Goal: Task Accomplishment & Management: Manage account settings

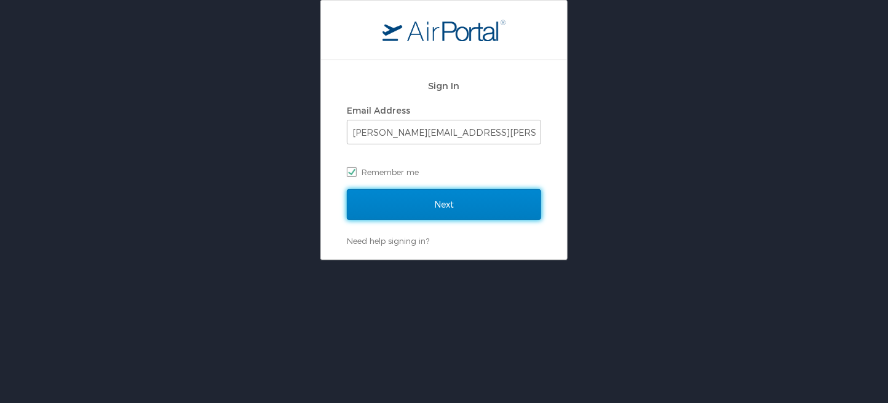
click at [452, 208] on input "Next" at bounding box center [444, 204] width 194 height 31
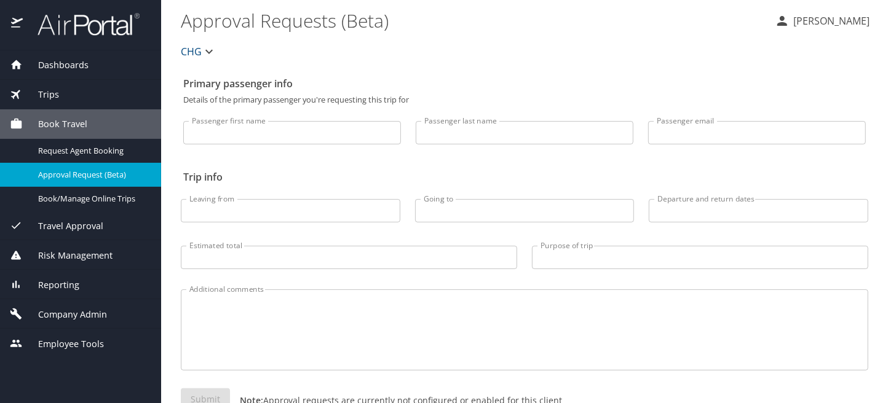
click at [66, 311] on span "Company Admin" at bounding box center [65, 315] width 84 height 14
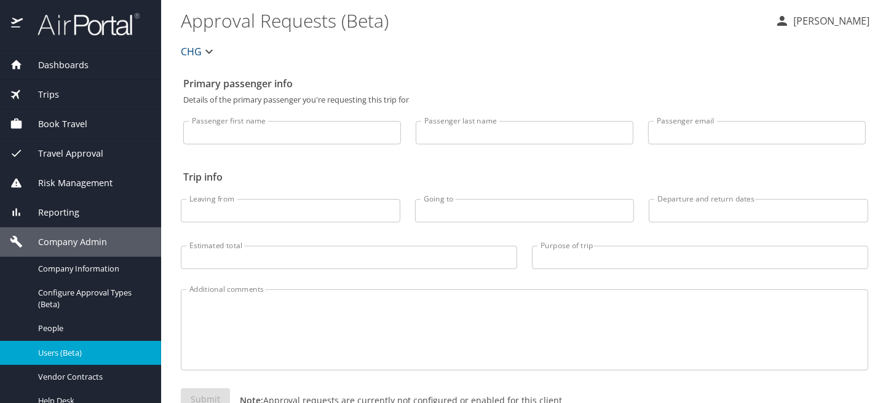
click at [69, 354] on span "Users (Beta)" at bounding box center [92, 353] width 108 height 12
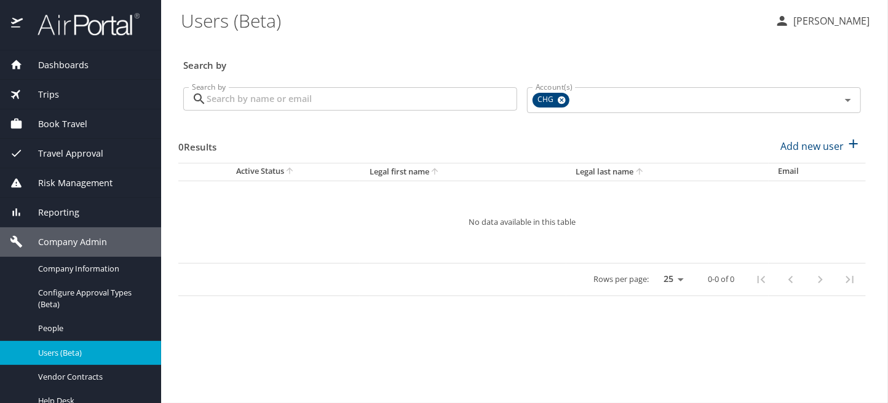
click at [355, 97] on input "Search by" at bounding box center [362, 98] width 311 height 23
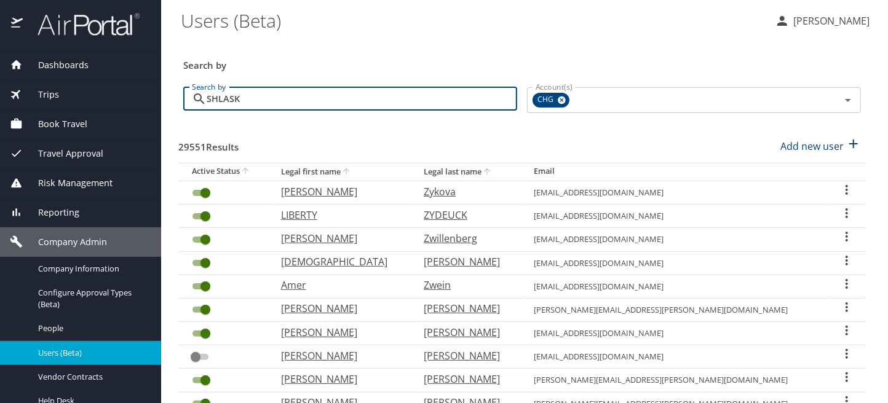
type input "SHLASKO"
checkbox input "false"
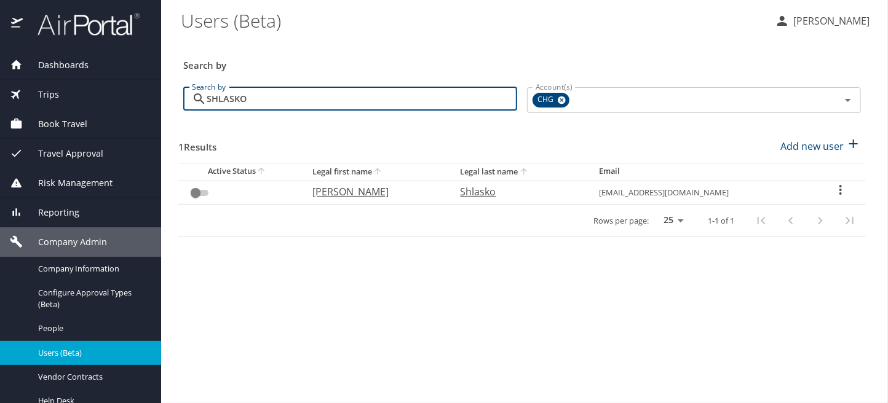
type input "SHLASKO"
click at [204, 191] on input "User Search Table" at bounding box center [195, 193] width 44 height 15
checkbox input "false"
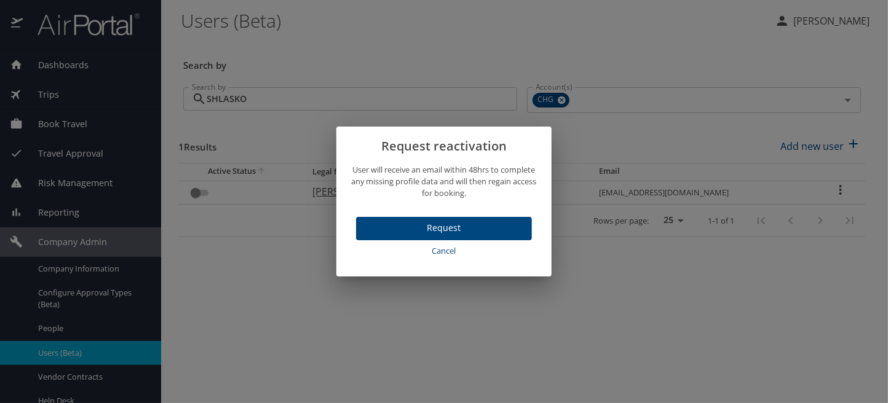
click at [443, 231] on span "Request" at bounding box center [444, 228] width 156 height 15
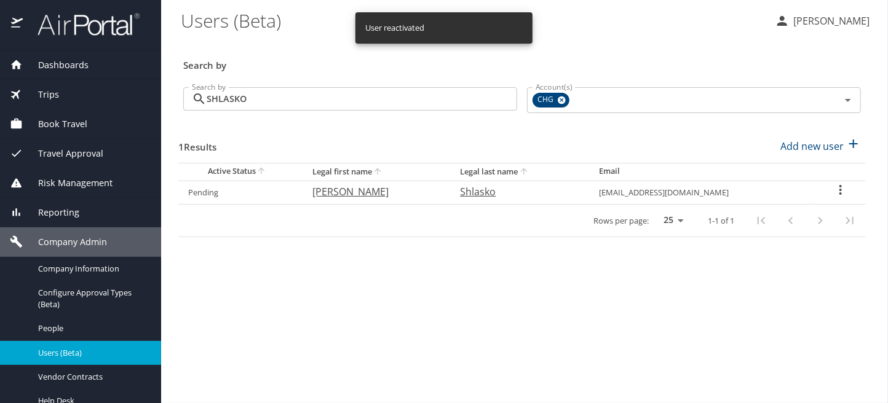
click at [839, 192] on icon "User Search Table" at bounding box center [840, 190] width 15 height 15
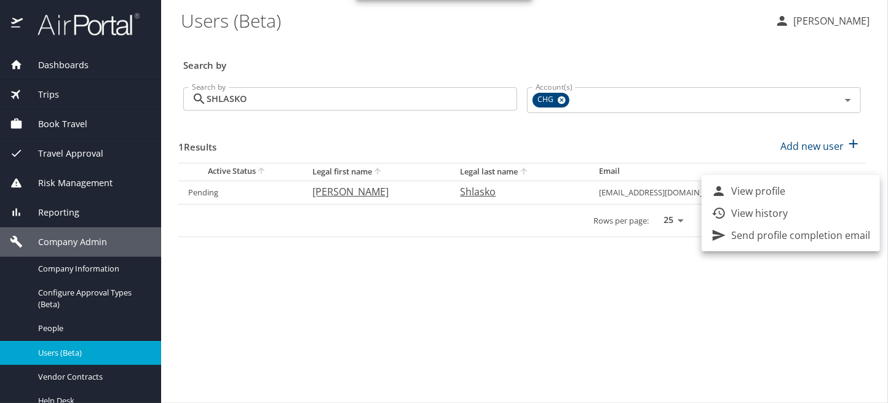
click at [792, 186] on li "View profile" at bounding box center [791, 191] width 178 height 22
select select "US"
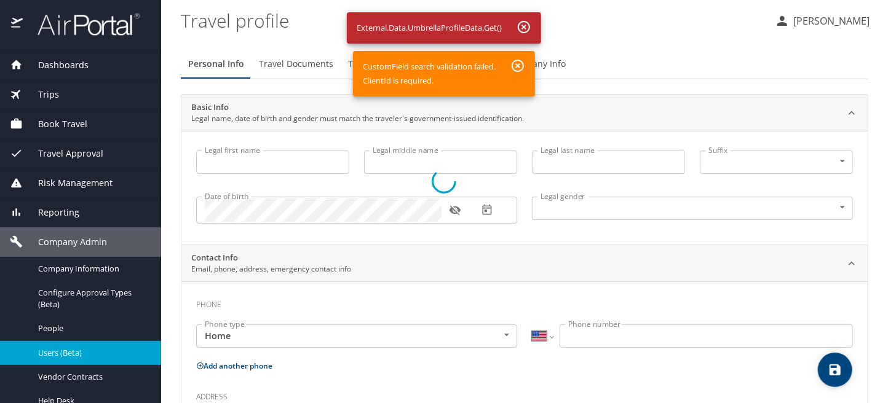
drag, startPoint x: 518, startPoint y: 68, endPoint x: 519, endPoint y: 62, distance: 6.3
click at [518, 67] on div at bounding box center [444, 181] width 888 height 444
click at [528, 31] on div at bounding box center [444, 181] width 888 height 444
click at [296, 67] on div at bounding box center [444, 181] width 888 height 444
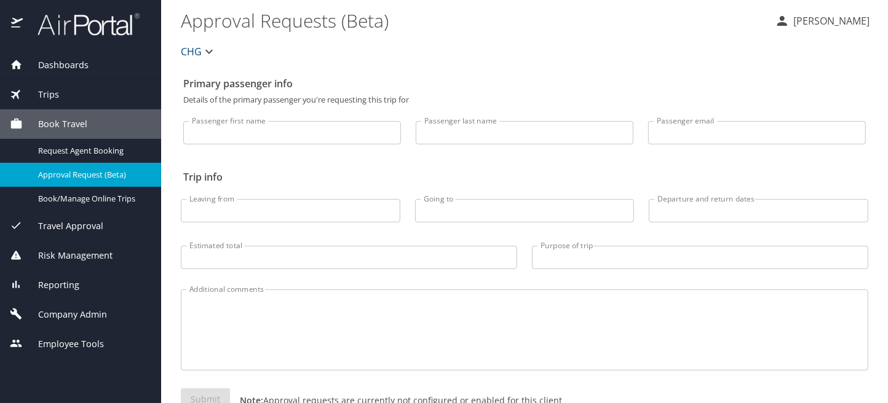
click at [63, 314] on span "Company Admin" at bounding box center [65, 315] width 84 height 14
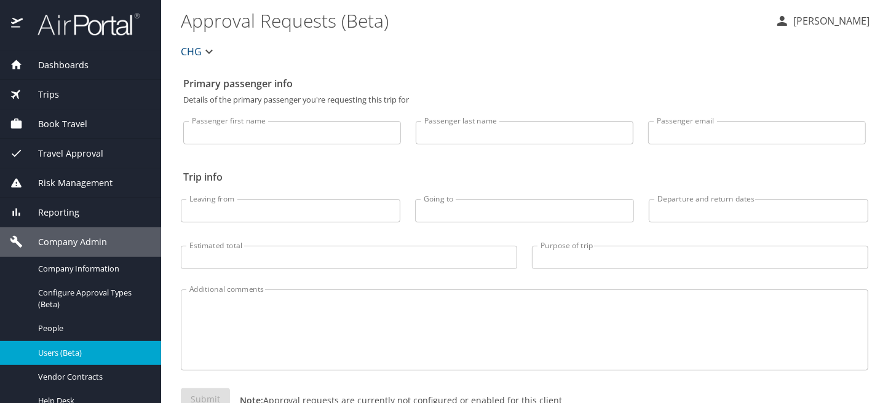
click at [65, 351] on span "Users (Beta)" at bounding box center [92, 353] width 108 height 12
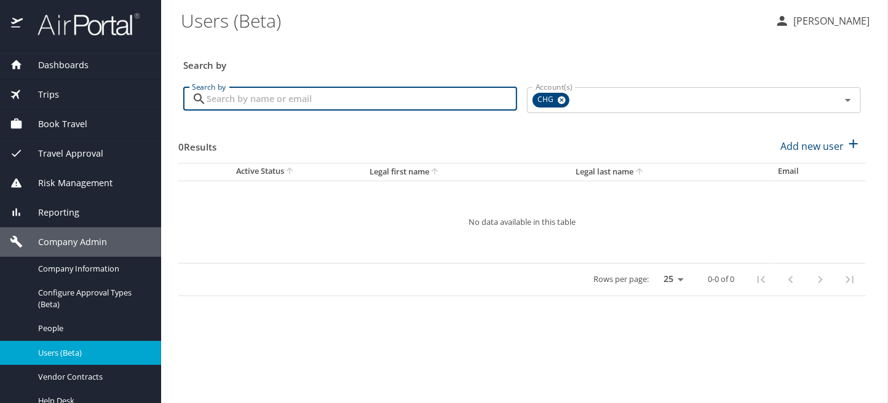
click at [280, 103] on input "Search by" at bounding box center [362, 98] width 311 height 23
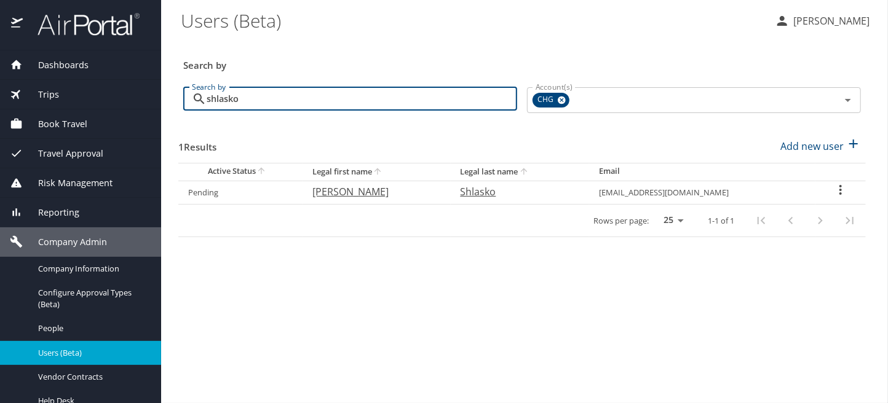
type input "SHLASKO"
click at [836, 190] on icon "User Search Table" at bounding box center [840, 190] width 15 height 15
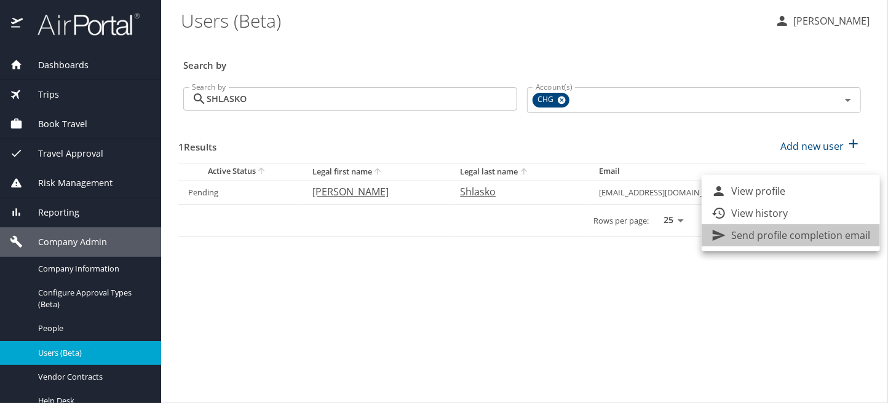
click at [826, 238] on p "Send profile completion email" at bounding box center [800, 235] width 139 height 15
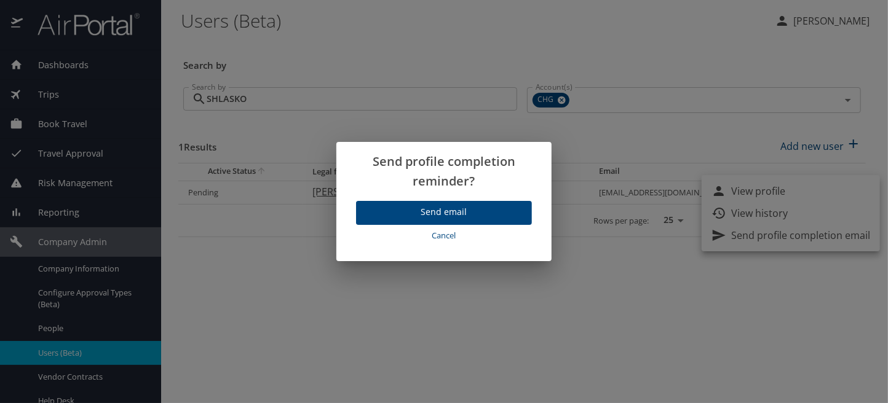
click at [637, 245] on div "Send profile completion reminder? Send email Cancel" at bounding box center [444, 201] width 888 height 403
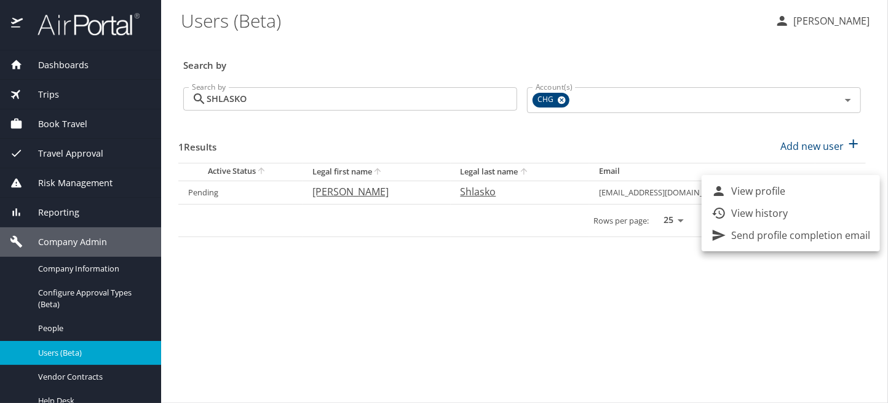
click at [756, 193] on p "View profile" at bounding box center [758, 191] width 54 height 15
select select "US"
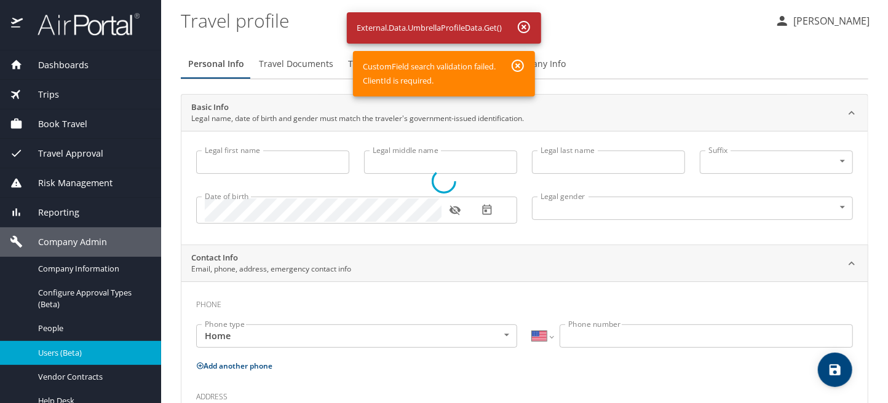
click at [520, 66] on div at bounding box center [444, 181] width 888 height 444
click at [529, 28] on div at bounding box center [444, 181] width 888 height 444
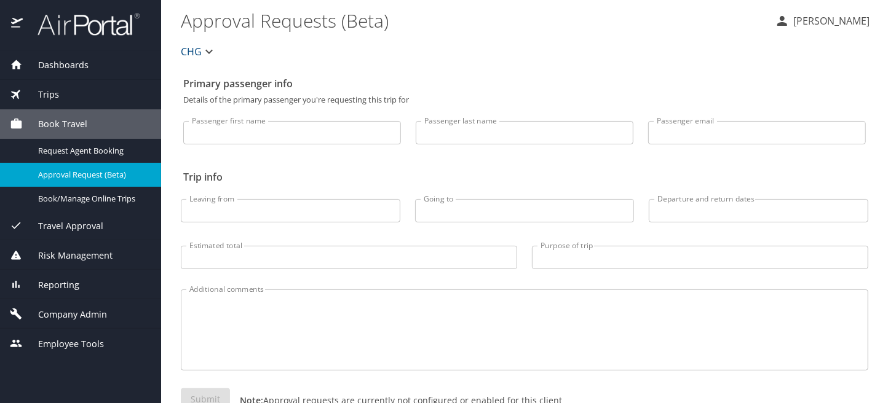
click at [82, 308] on div "Company Admin" at bounding box center [80, 315] width 161 height 30
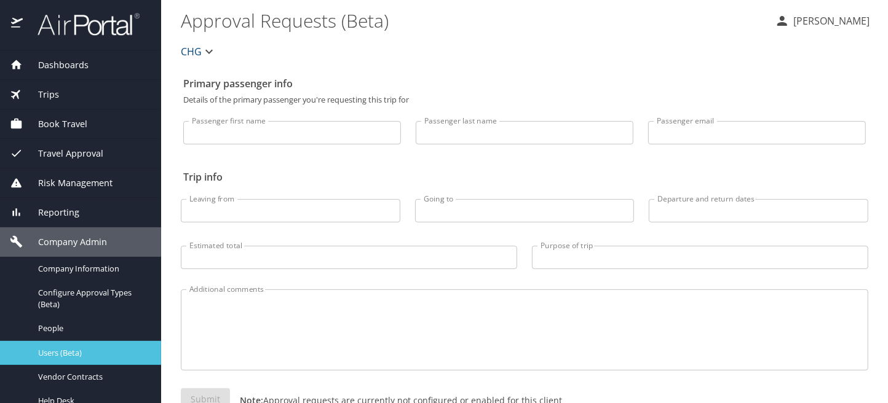
click at [63, 349] on span "Users (Beta)" at bounding box center [92, 353] width 108 height 12
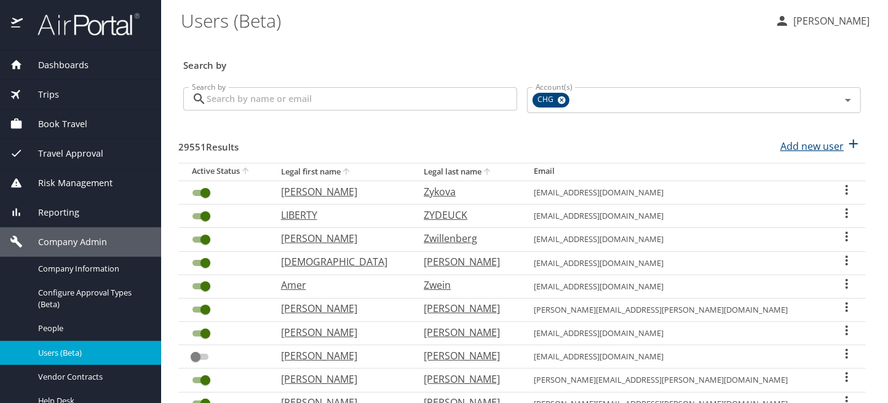
click at [790, 149] on p "Add new user" at bounding box center [811, 146] width 63 height 15
select select "US"
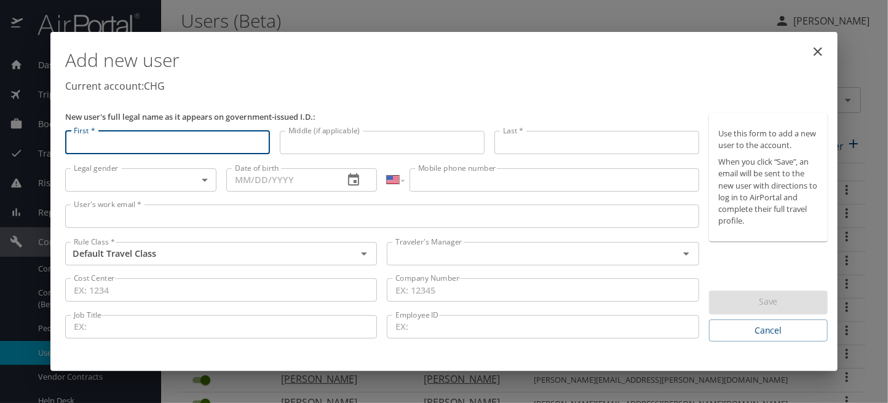
click at [144, 145] on input "First *" at bounding box center [167, 142] width 205 height 23
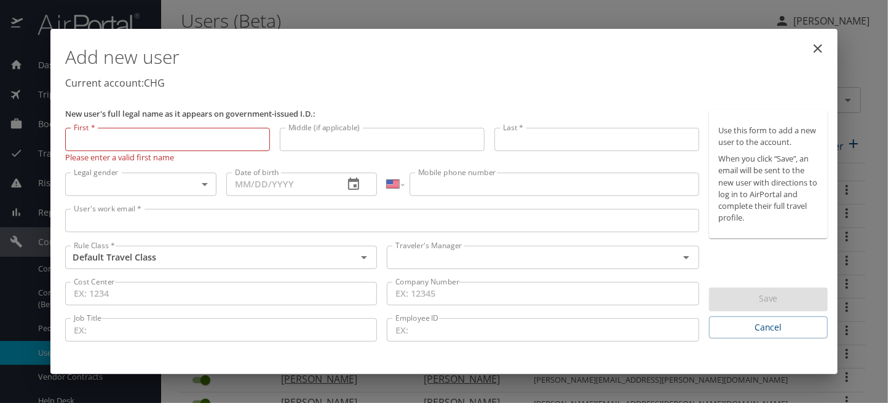
click at [110, 140] on input "First *" at bounding box center [167, 139] width 205 height 23
type input "[PERSON_NAME]"
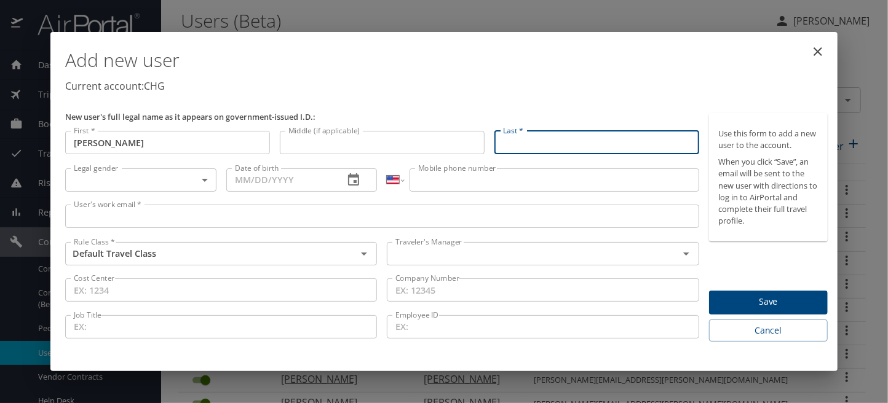
type input "s"
type input "Shlasko"
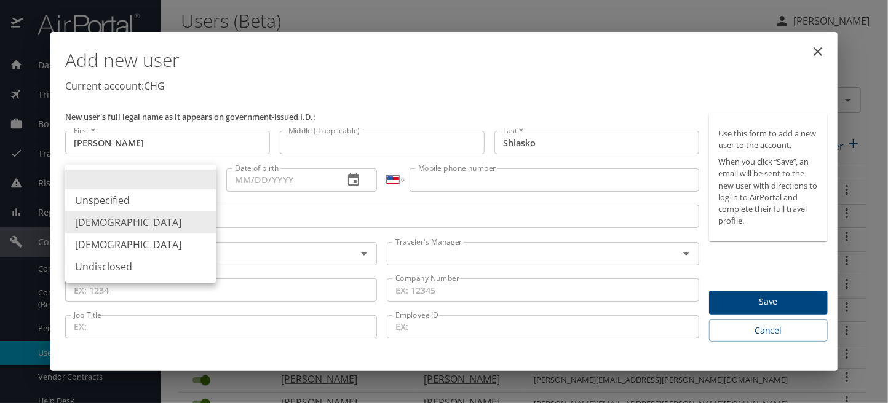
type input "[DEMOGRAPHIC_DATA]"
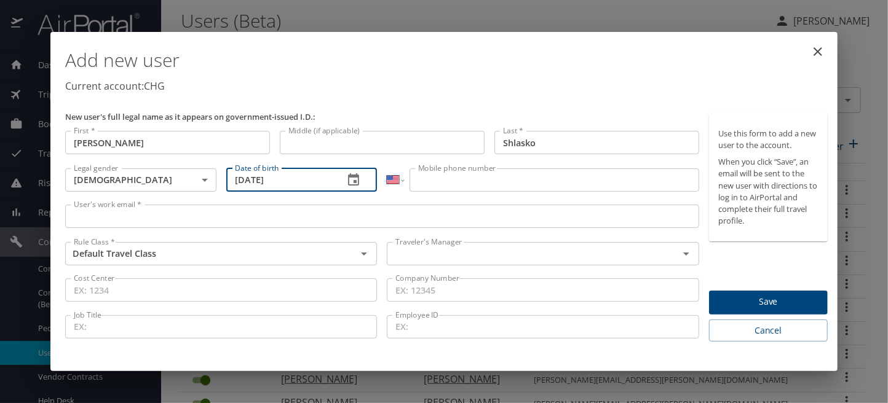
type input "[DATE]"
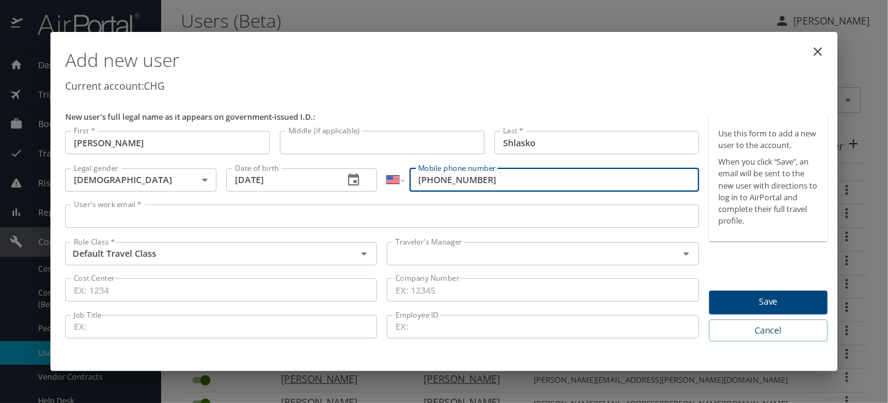
type input "[PHONE_NUMBER]"
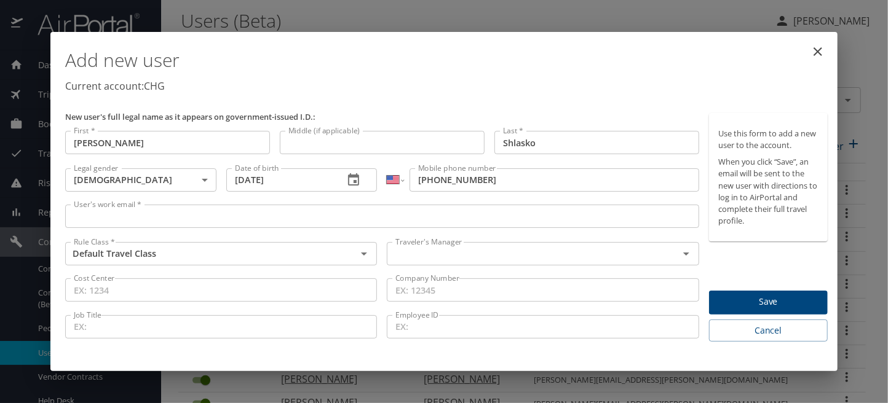
click at [91, 216] on input "User's work email *" at bounding box center [382, 216] width 634 height 23
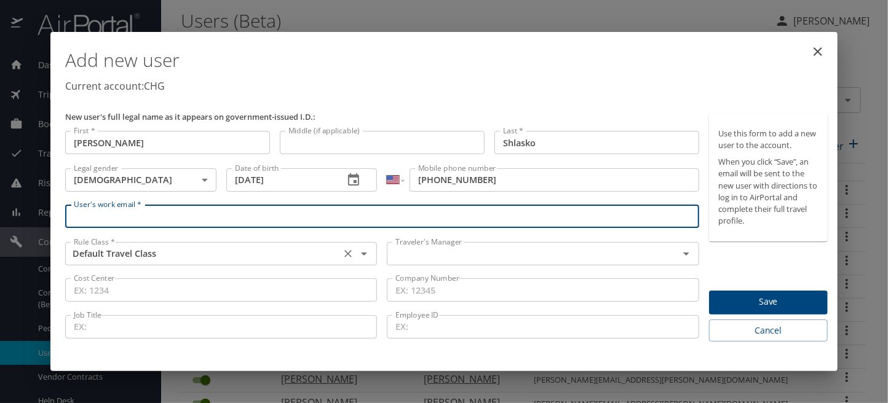
paste input "[EMAIL_ADDRESS][DOMAIN_NAME]"
type input "[EMAIL_ADDRESS][DOMAIN_NAME]"
click at [445, 261] on input "text" at bounding box center [525, 254] width 268 height 16
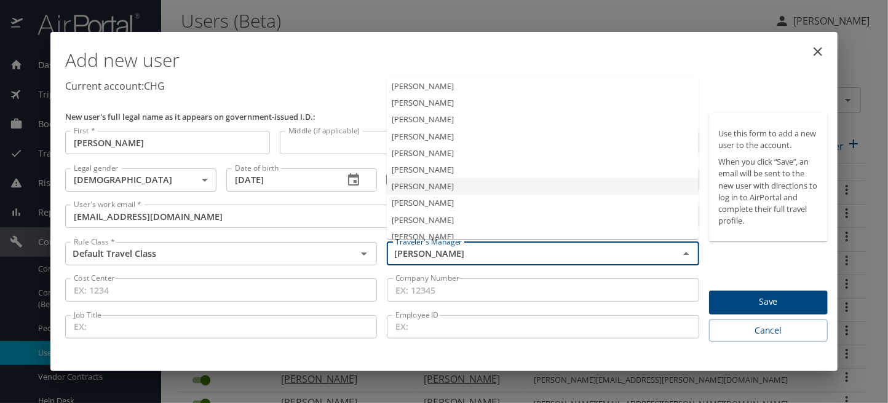
click at [432, 191] on li "[PERSON_NAME]" at bounding box center [543, 186] width 312 height 17
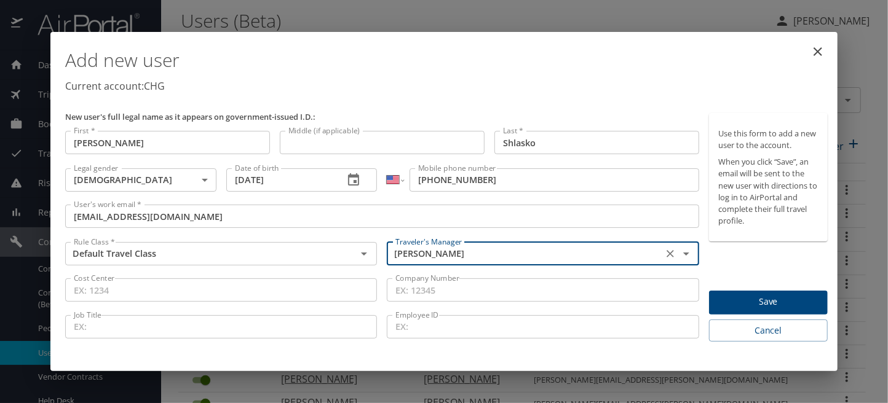
type input "[PERSON_NAME]"
click at [768, 300] on span "Save" at bounding box center [768, 302] width 99 height 15
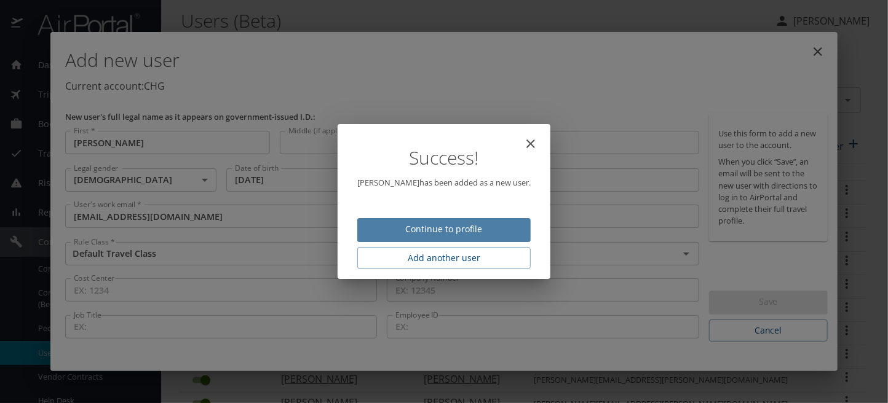
click at [431, 231] on span "Continue to profile" at bounding box center [444, 229] width 154 height 15
select select "US"
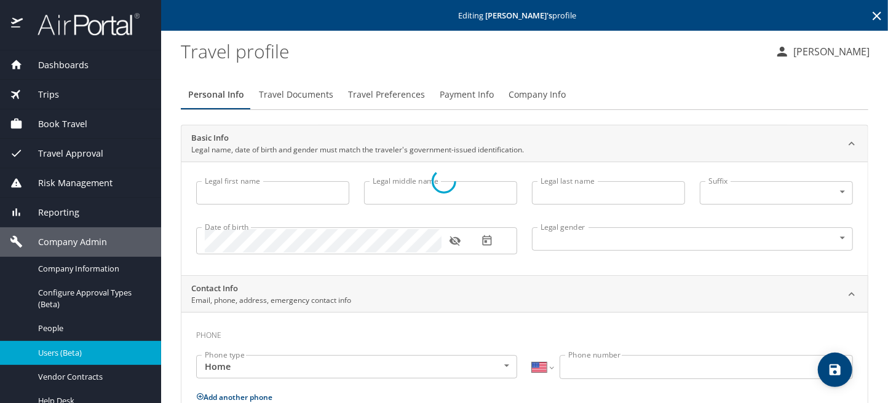
type input "[PERSON_NAME]"
type input "Shlasko"
type input "[DEMOGRAPHIC_DATA]"
select select "US"
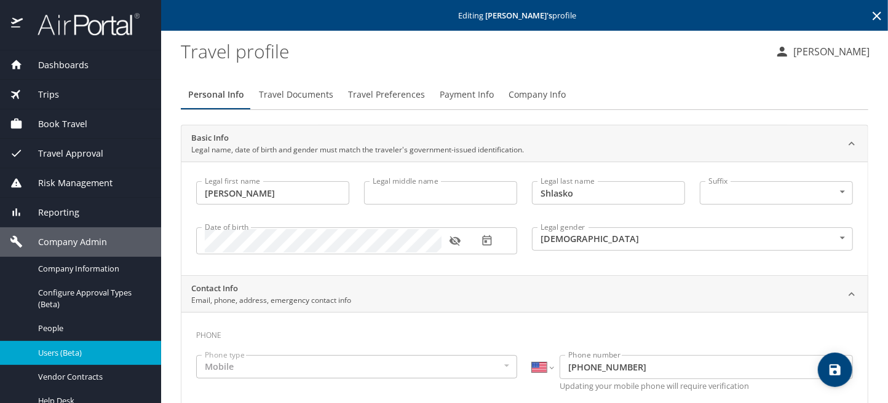
click at [300, 98] on span "Travel Documents" at bounding box center [296, 94] width 74 height 15
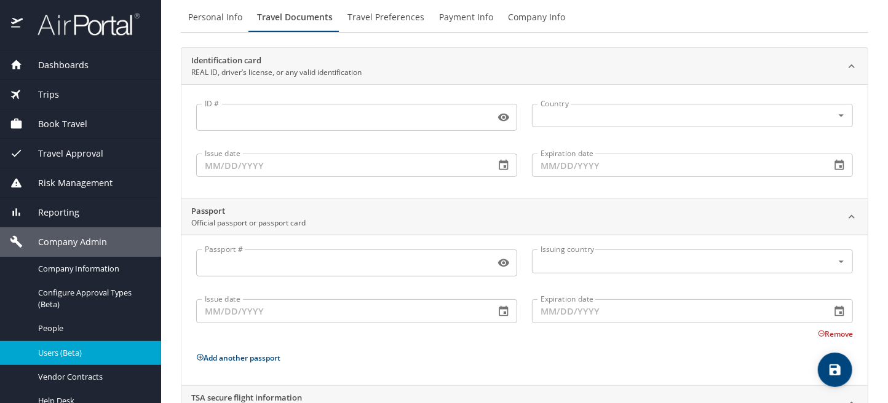
scroll to position [188, 0]
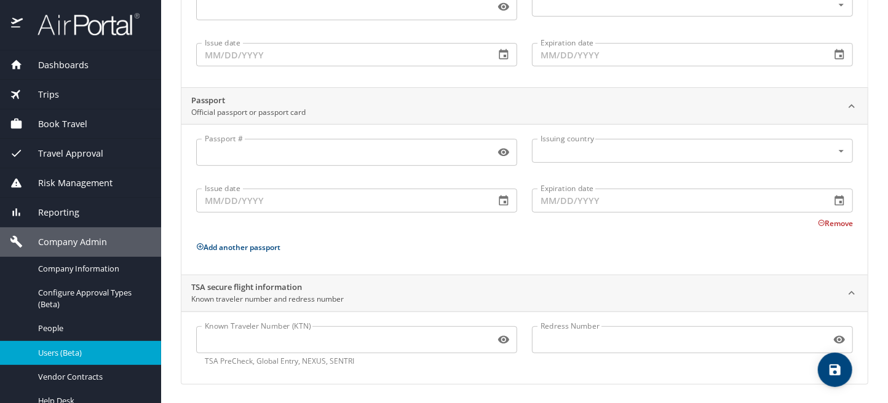
click at [240, 334] on input "Known Traveler Number (KTN)" at bounding box center [343, 339] width 294 height 23
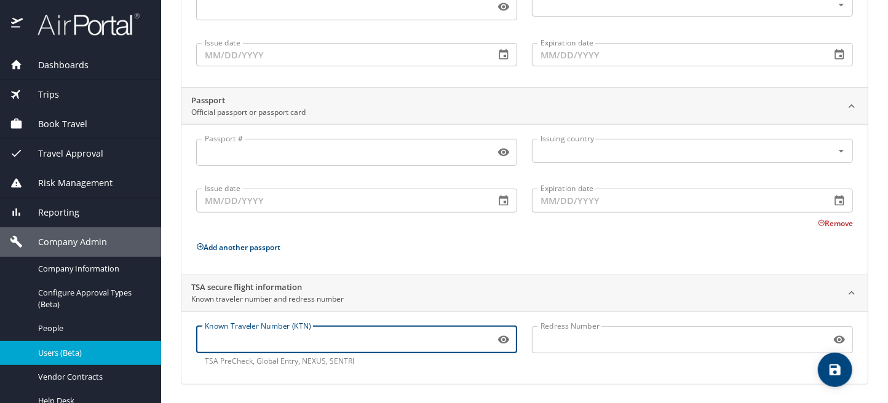
paste input "984268444"
type input "984268444"
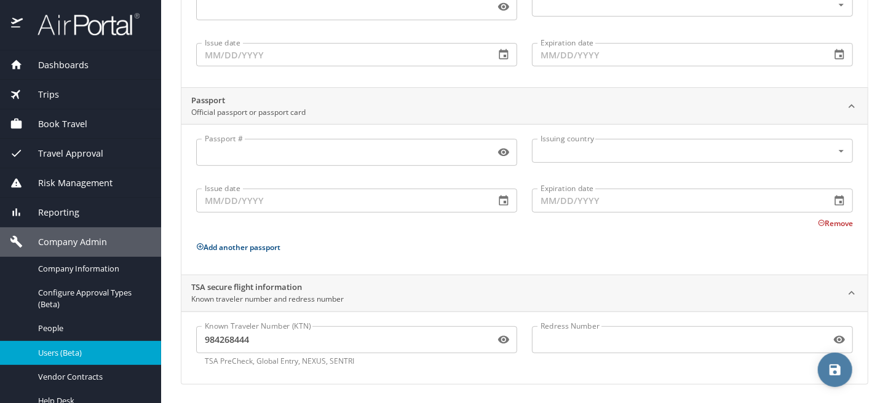
click at [831, 367] on icon "save" at bounding box center [835, 370] width 15 height 15
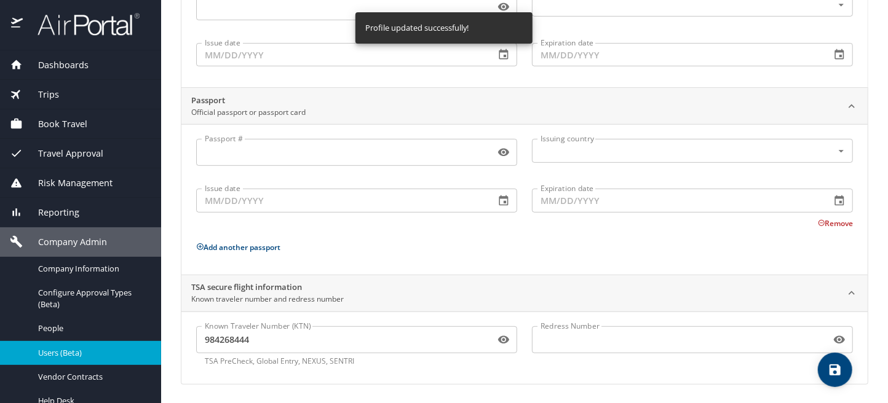
scroll to position [0, 0]
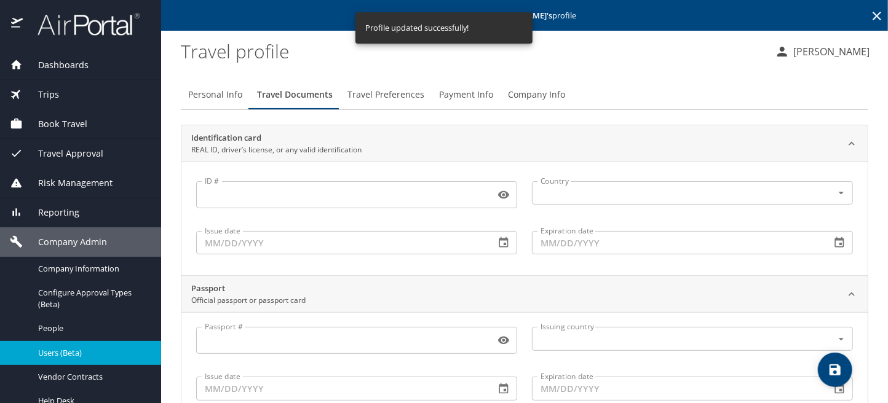
click at [381, 93] on span "Travel Preferences" at bounding box center [385, 94] width 77 height 15
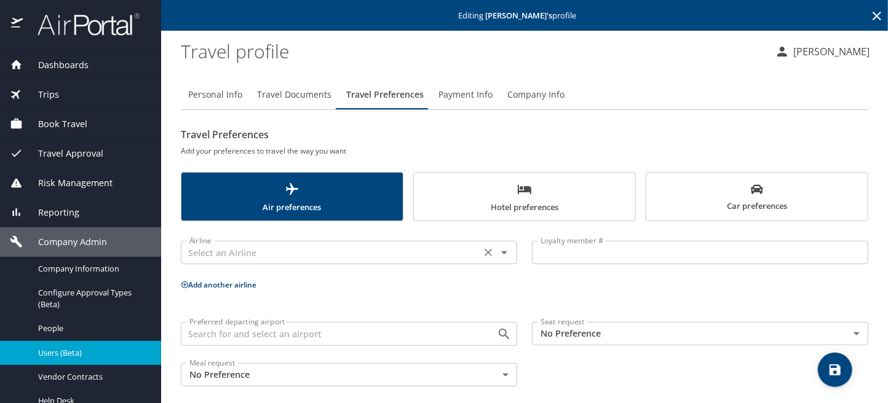
click at [234, 257] on input "text" at bounding box center [331, 253] width 293 height 16
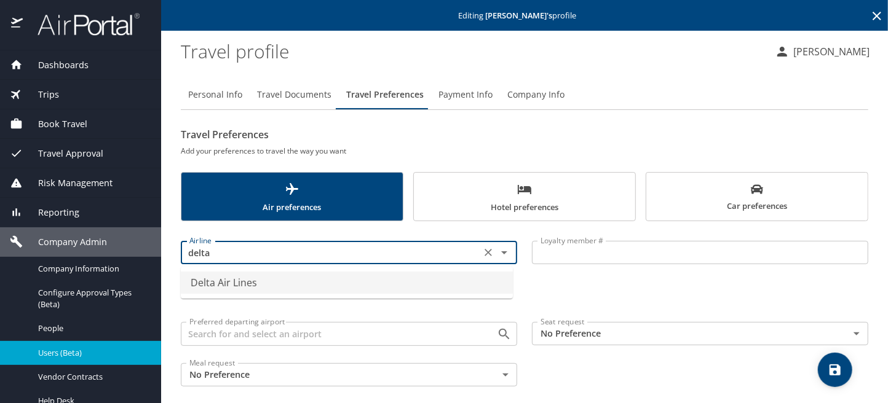
click at [271, 287] on li "Delta Air Lines" at bounding box center [347, 283] width 332 height 22
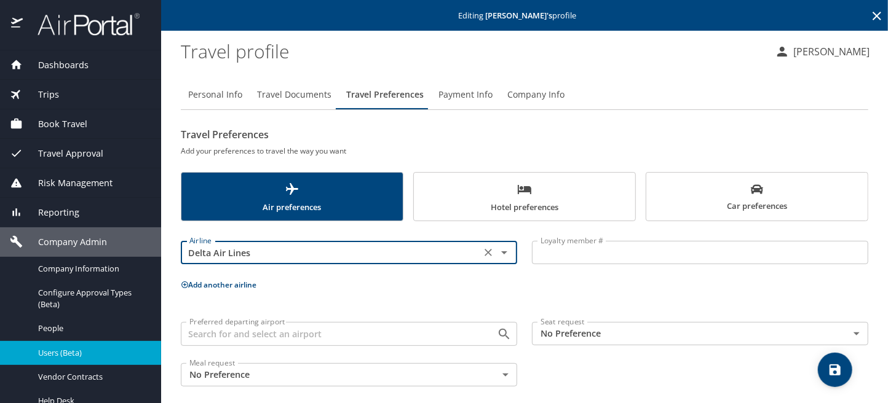
type input "Delta Air Lines"
click at [238, 288] on button "Add another airline" at bounding box center [219, 285] width 76 height 10
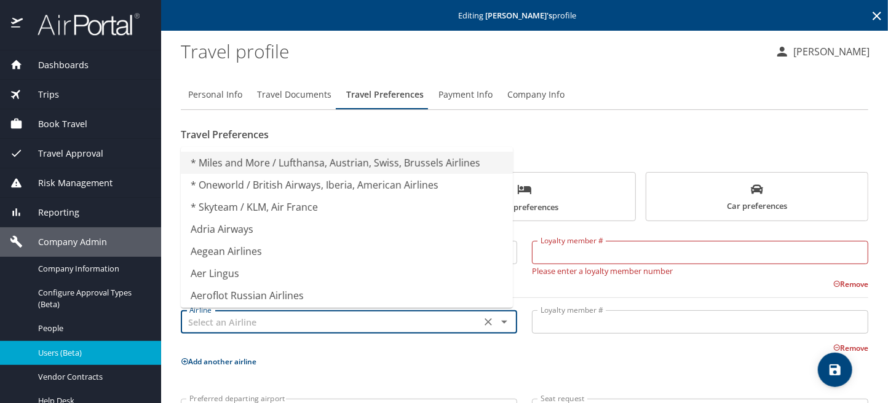
click at [236, 316] on input "text" at bounding box center [331, 322] width 293 height 16
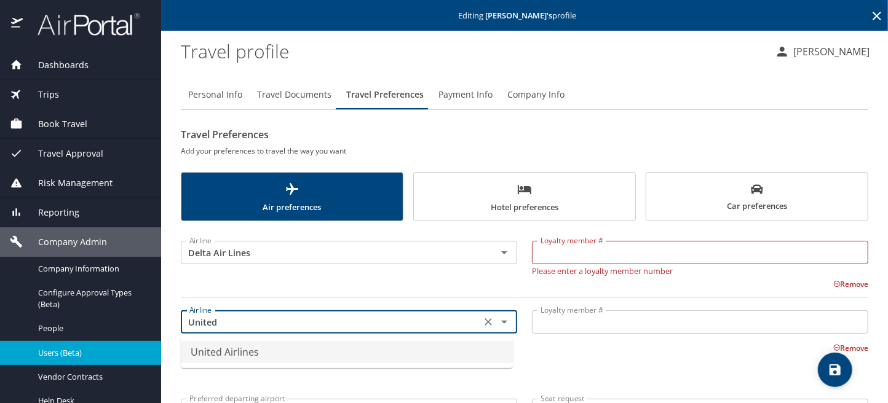
click at [234, 344] on li "United Airlines" at bounding box center [347, 352] width 332 height 22
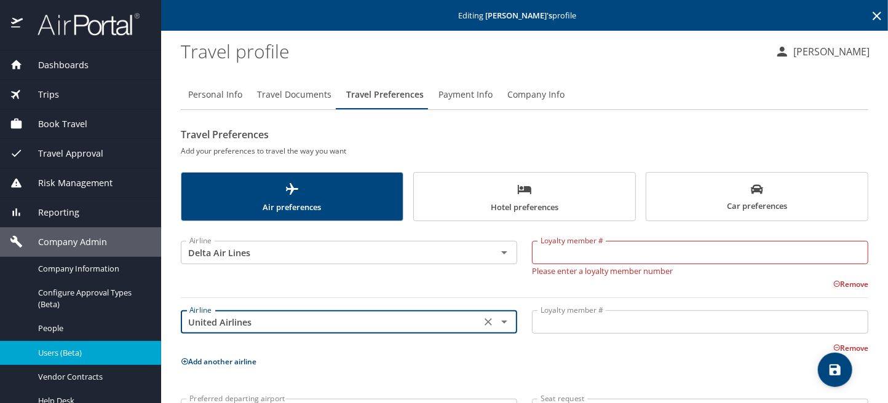
type input "United Airlines"
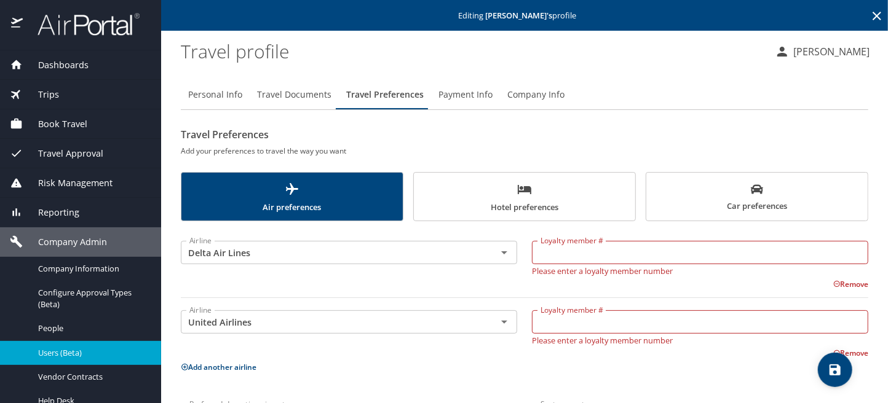
click at [578, 256] on input "Loyalty member #" at bounding box center [700, 252] width 336 height 23
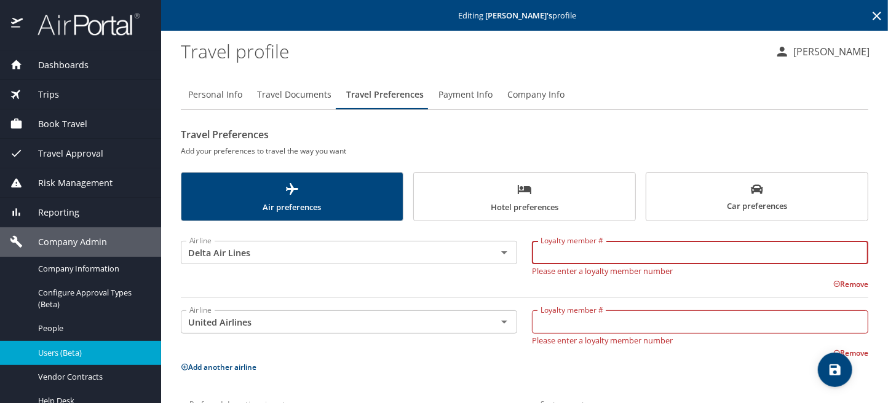
paste input "2383509391"
type input "2383509391"
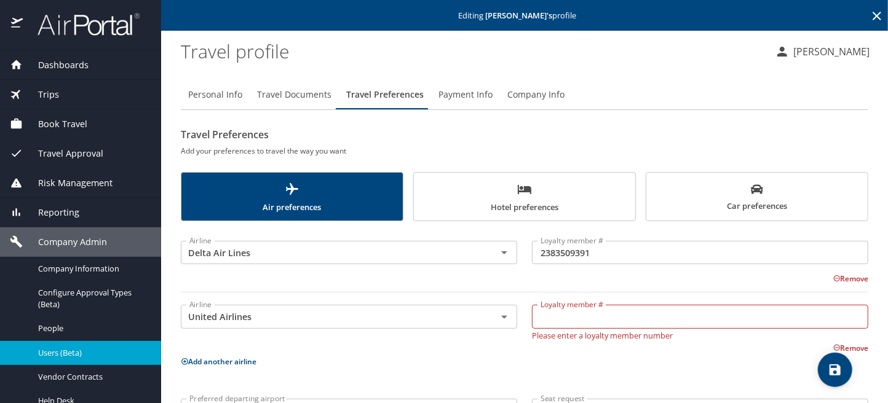
click at [554, 317] on input "Loyalty member #" at bounding box center [700, 316] width 336 height 23
paste input "RY949019"
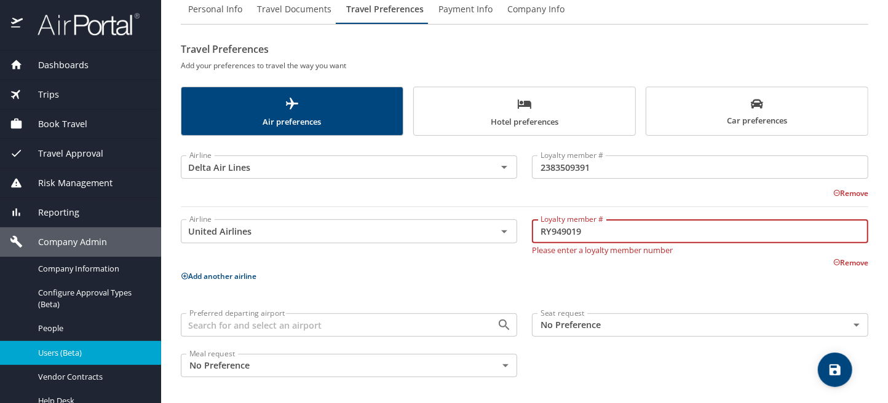
scroll to position [86, 0]
type input "RY949019"
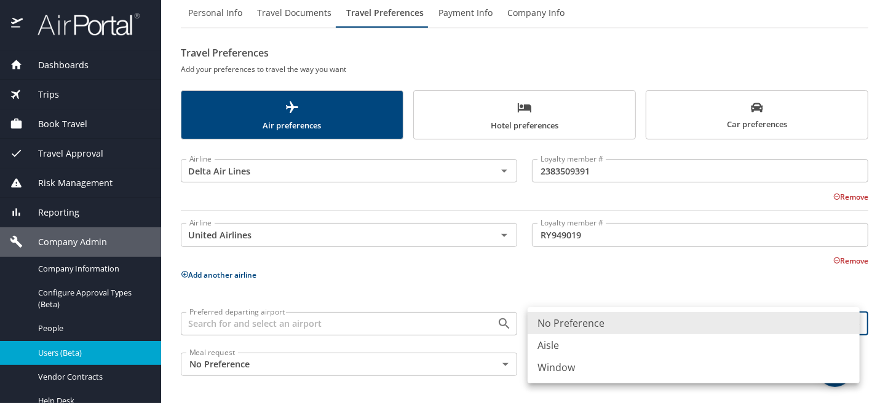
click at [646, 324] on body "Dashboards AirPortal 360™ Manager My Travel Dashboard Trips Airtinerary® Lookup…" at bounding box center [444, 201] width 888 height 403
click at [576, 366] on li "Window" at bounding box center [694, 368] width 332 height 22
type input "Window"
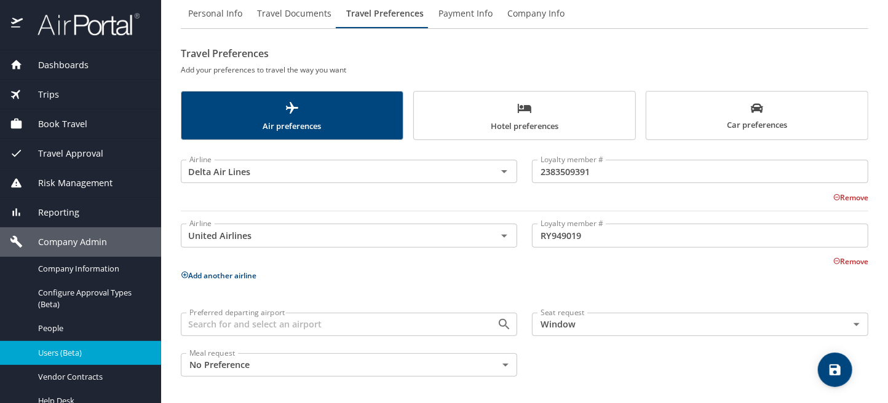
click at [841, 371] on icon "save" at bounding box center [835, 370] width 15 height 15
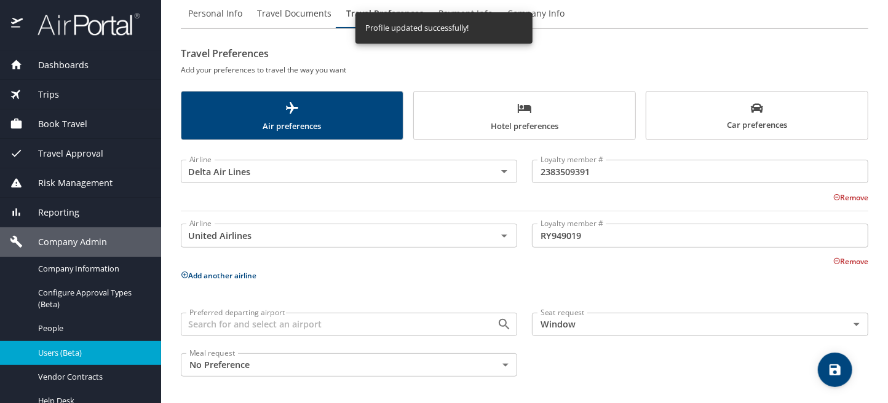
click at [738, 119] on span "Car preferences" at bounding box center [757, 117] width 207 height 30
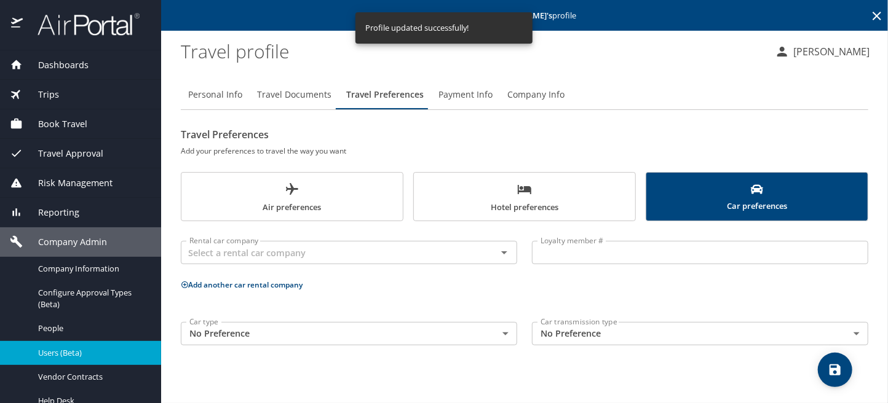
scroll to position [0, 0]
click at [311, 260] on input "text" at bounding box center [331, 253] width 293 height 16
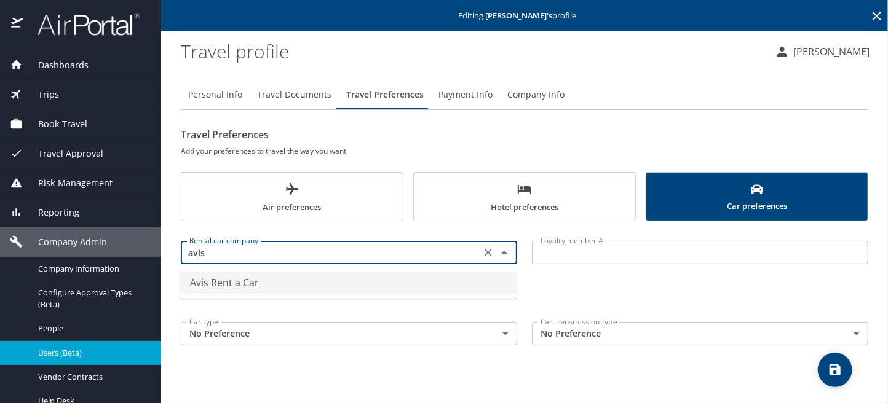
click at [260, 285] on li "Avis Rent a Car" at bounding box center [348, 283] width 336 height 22
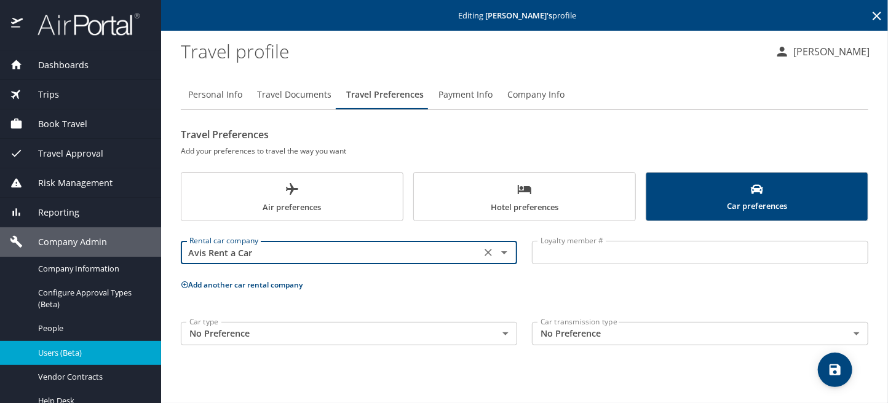
type input "Avis Rent a Car"
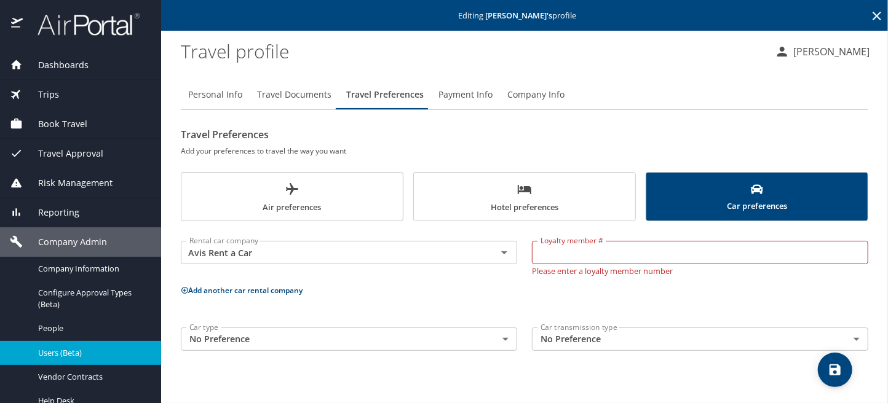
click at [182, 284] on p "Add another car rental company" at bounding box center [525, 290] width 688 height 15
click at [188, 290] on icon at bounding box center [184, 290] width 7 height 7
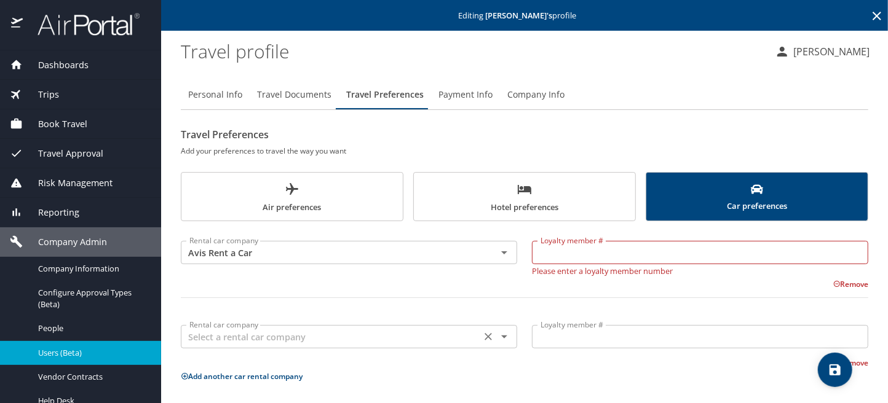
drag, startPoint x: 216, startPoint y: 343, endPoint x: 222, endPoint y: 340, distance: 6.9
click at [216, 343] on input "text" at bounding box center [331, 337] width 293 height 16
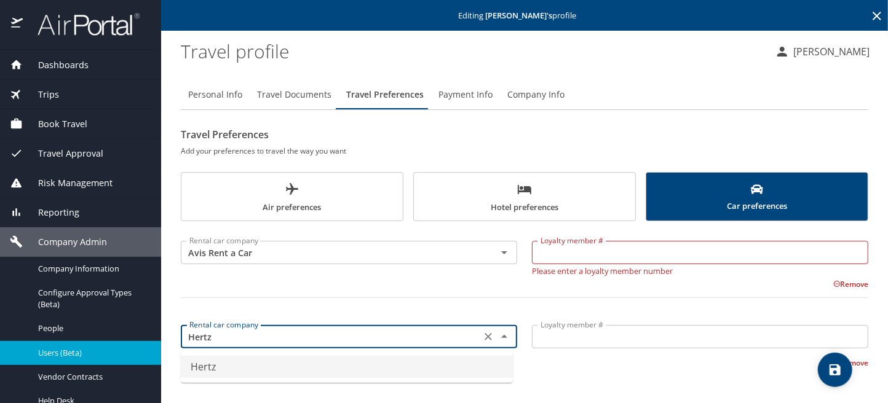
click at [203, 367] on li "Hertz" at bounding box center [347, 367] width 332 height 22
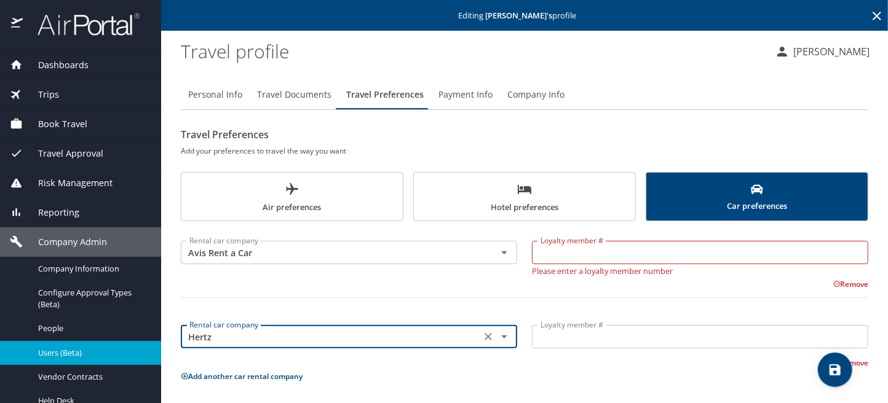
type input "Hertz"
click at [600, 250] on input "Loyalty member #" at bounding box center [700, 252] width 336 height 23
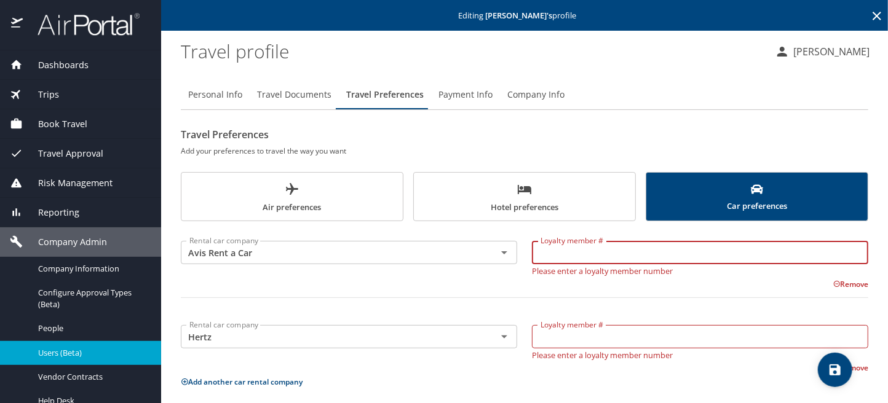
paste input "4HK31T"
type input "4HK31T"
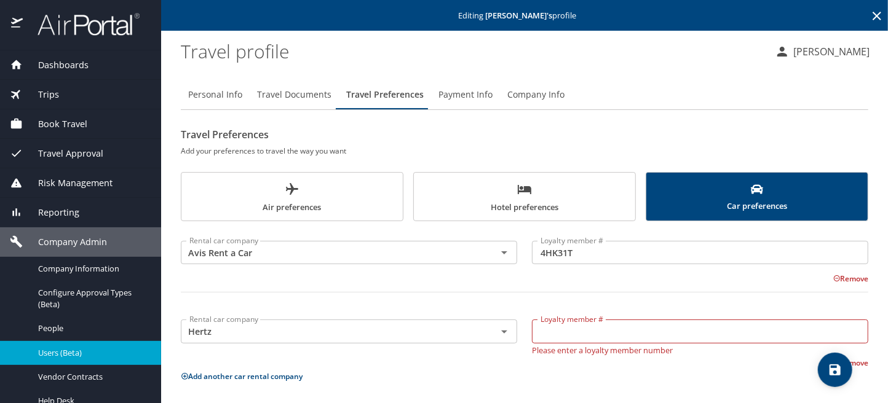
click at [653, 334] on input "Loyalty member #" at bounding box center [700, 331] width 336 height 23
paste input "41617245"
type input "41617245"
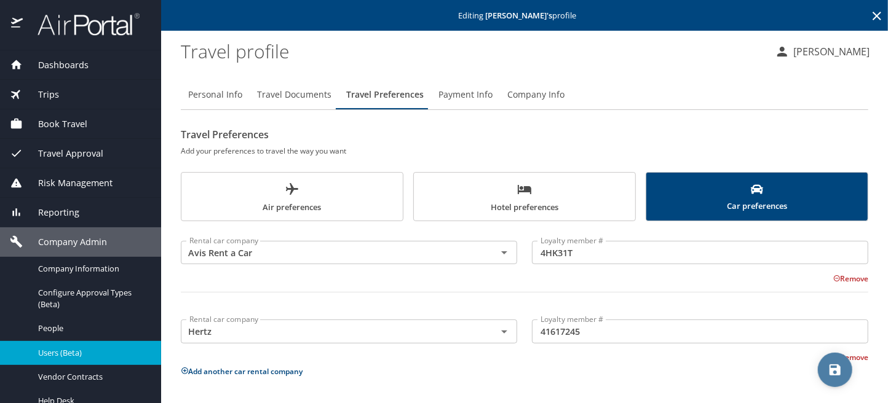
click at [831, 371] on icon "save" at bounding box center [835, 370] width 11 height 11
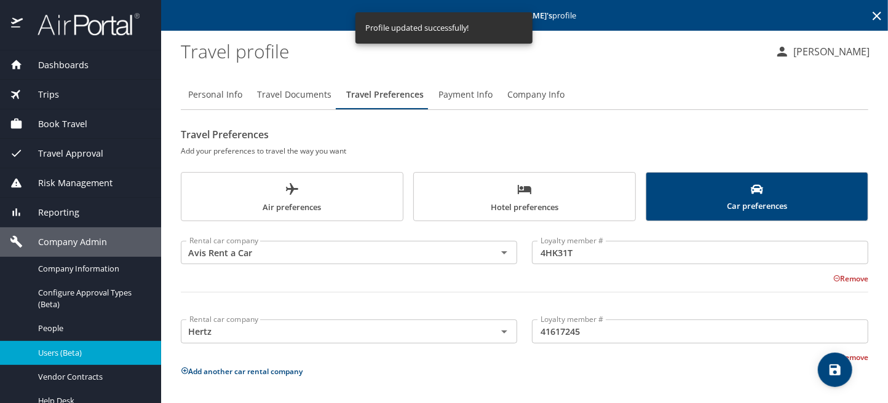
click at [530, 208] on span "Hotel preferences" at bounding box center [524, 198] width 207 height 33
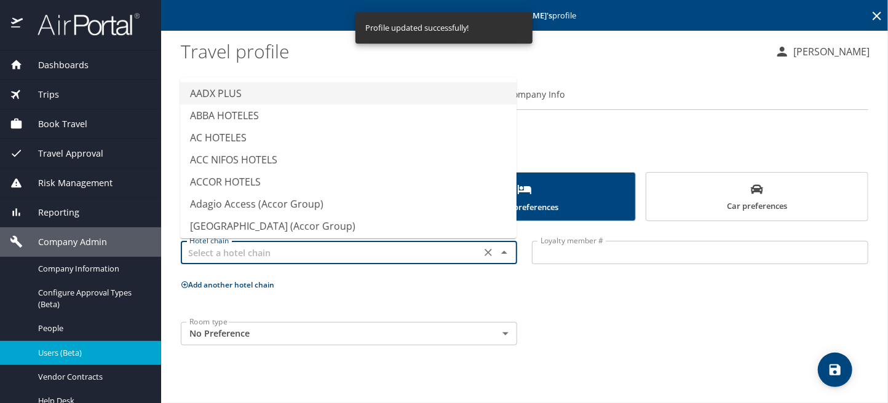
click at [259, 252] on input "text" at bounding box center [331, 253] width 293 height 16
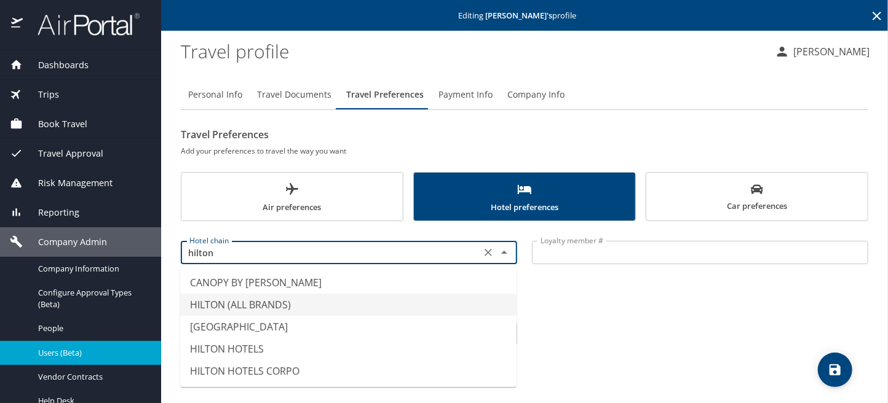
click at [249, 306] on li "HILTON (ALL BRANDS)" at bounding box center [348, 305] width 336 height 22
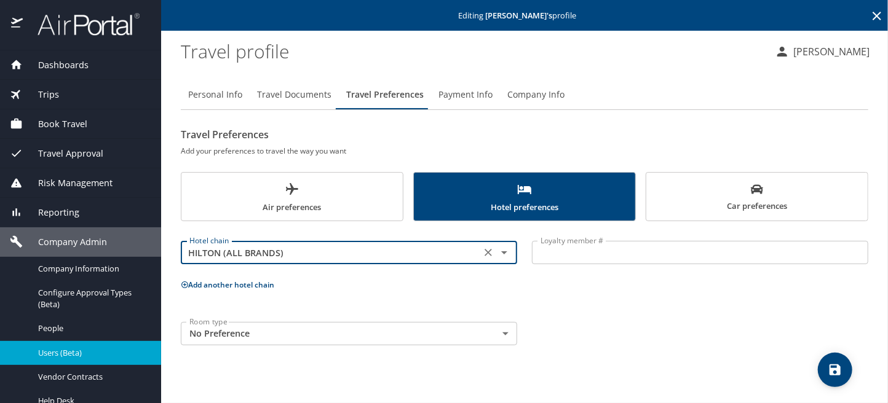
type input "HILTON (ALL BRANDS)"
click at [212, 287] on button "Add another hotel chain" at bounding box center [227, 285] width 93 height 10
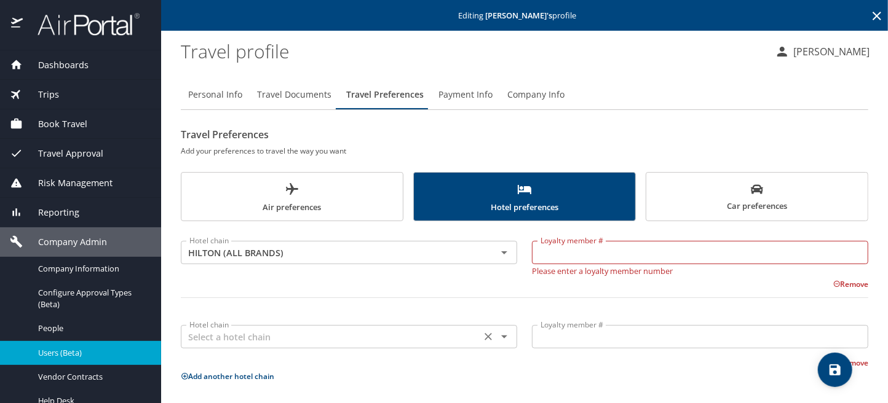
click at [223, 344] on input "text" at bounding box center [331, 337] width 293 height 16
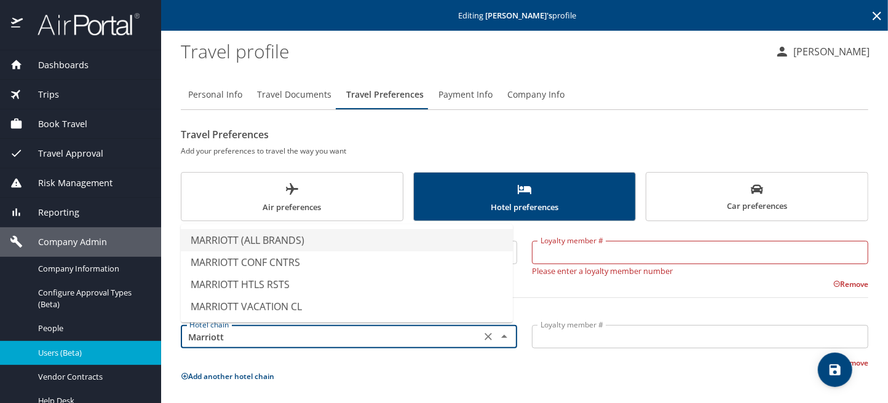
click at [252, 246] on li "MARRIOTT (ALL BRANDS)" at bounding box center [347, 240] width 332 height 22
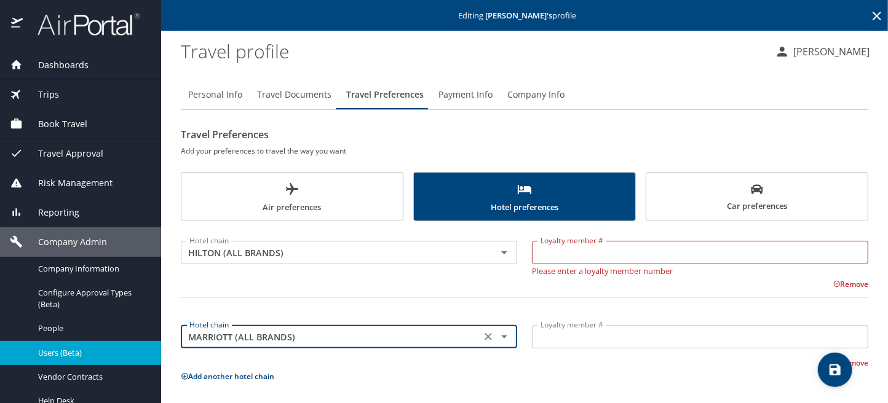
type input "MARRIOTT (ALL BRANDS)"
click at [589, 255] on input "Loyalty member #" at bounding box center [700, 252] width 336 height 23
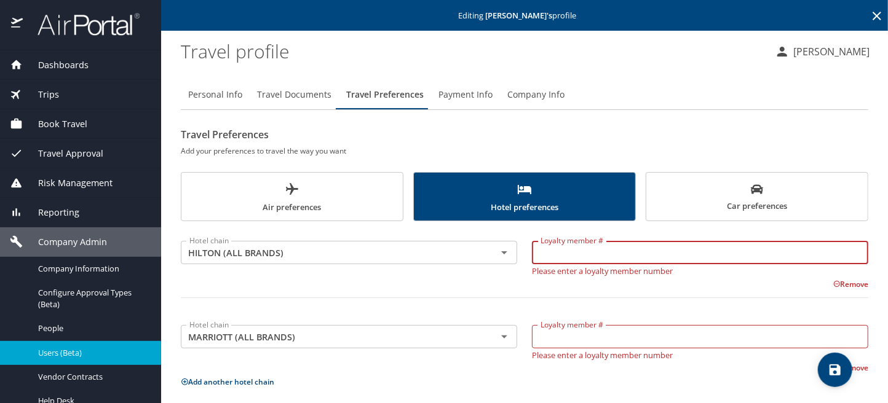
paste input "925691039"
type input "925691039"
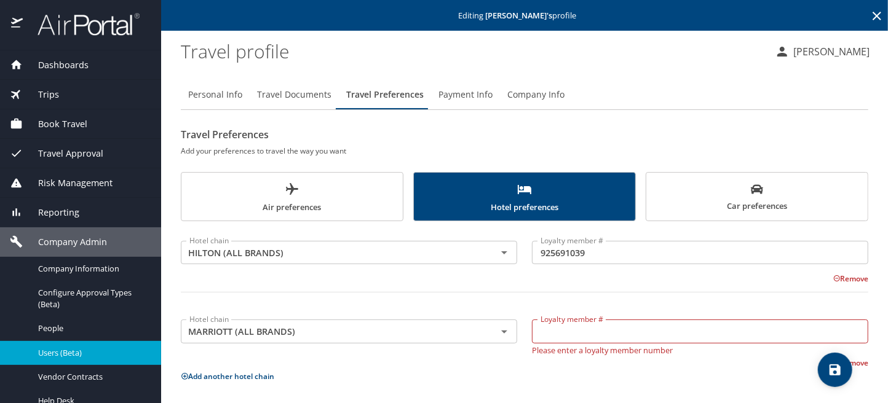
drag, startPoint x: 552, startPoint y: 336, endPoint x: 559, endPoint y: 331, distance: 8.4
click at [553, 335] on input "Loyalty member #" at bounding box center [700, 331] width 336 height 23
paste input "546292962"
type input "546292962"
click at [841, 368] on icon "save" at bounding box center [835, 370] width 15 height 15
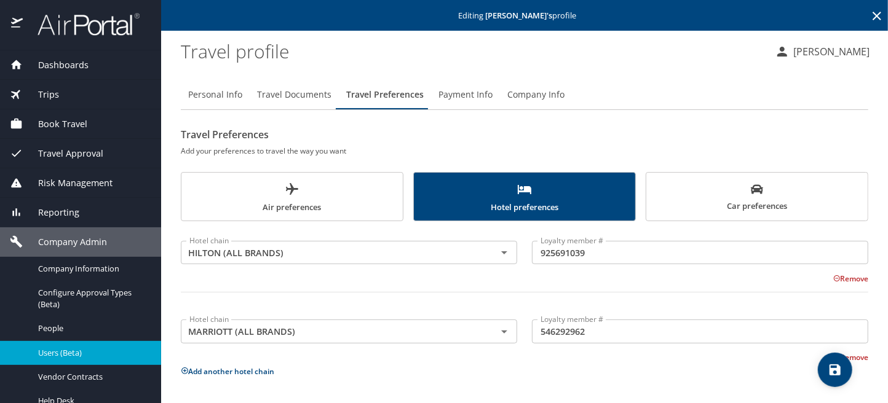
click at [832, 370] on icon "save" at bounding box center [835, 370] width 11 height 11
